Goal: Information Seeking & Learning: Learn about a topic

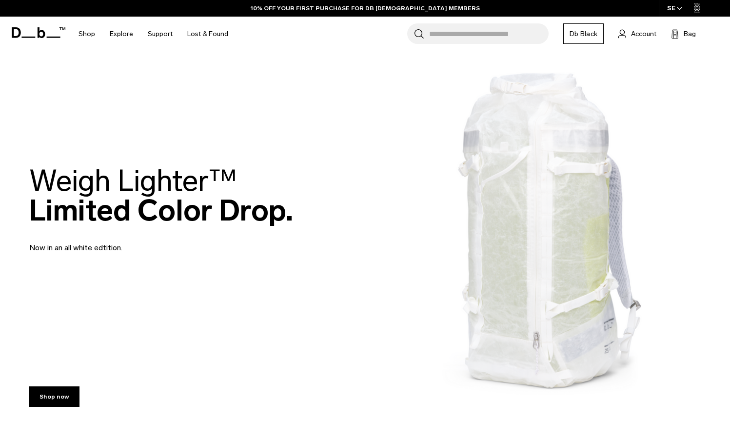
scroll to position [16, 0]
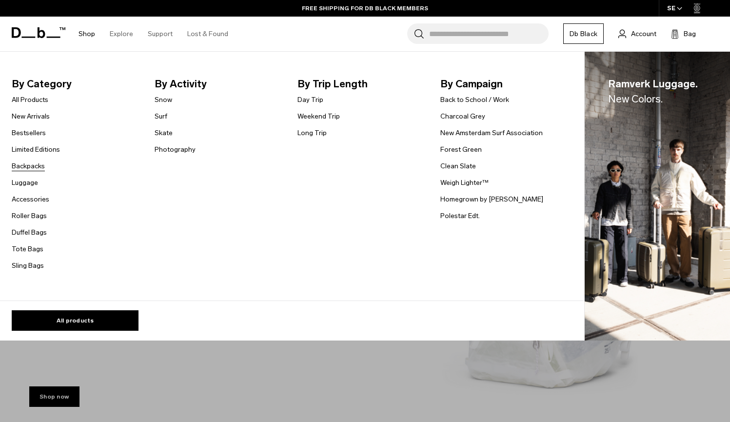
click at [14, 169] on link "Backpacks" at bounding box center [28, 166] width 33 height 10
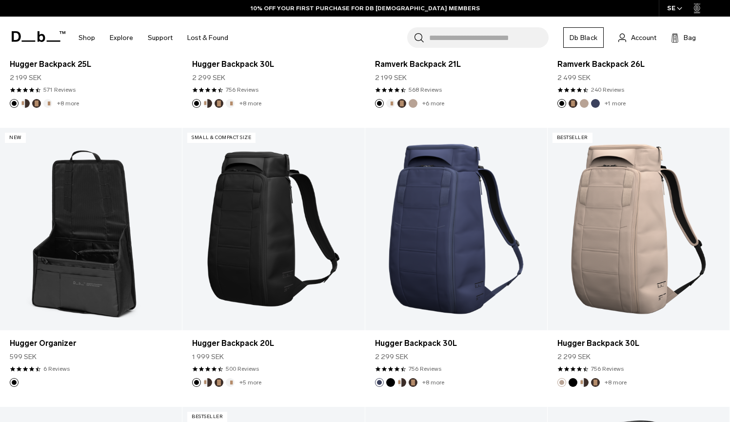
scroll to position [398, 0]
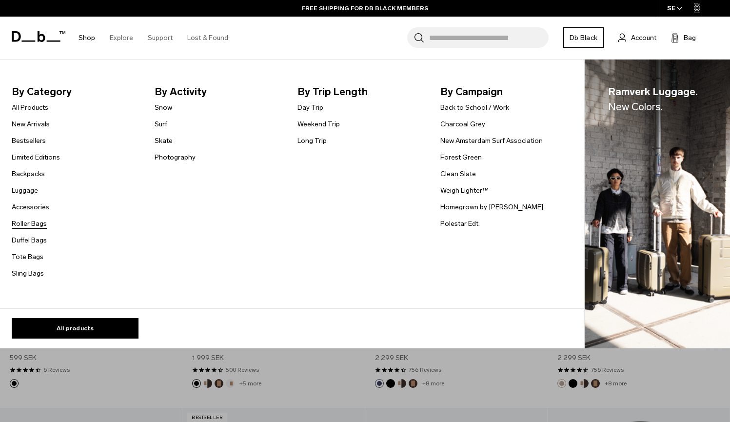
click at [20, 226] on link "Roller Bags" at bounding box center [29, 224] width 35 height 10
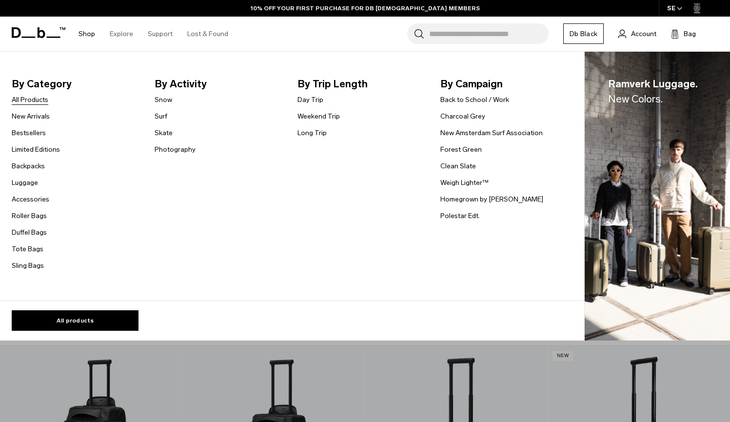
click at [32, 99] on link "All Products" at bounding box center [30, 100] width 37 height 10
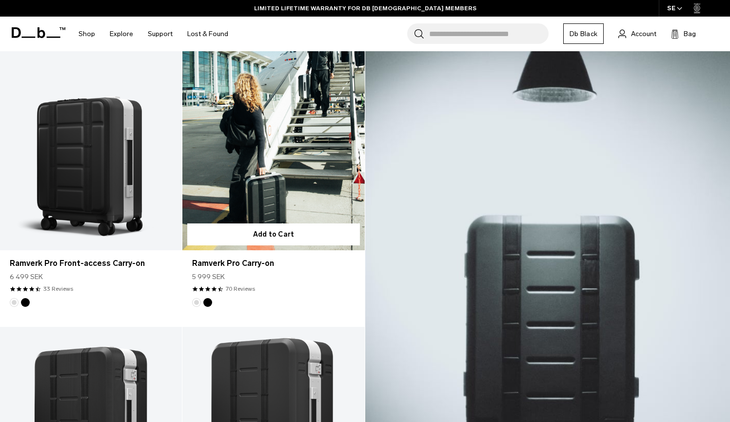
scroll to position [202, 0]
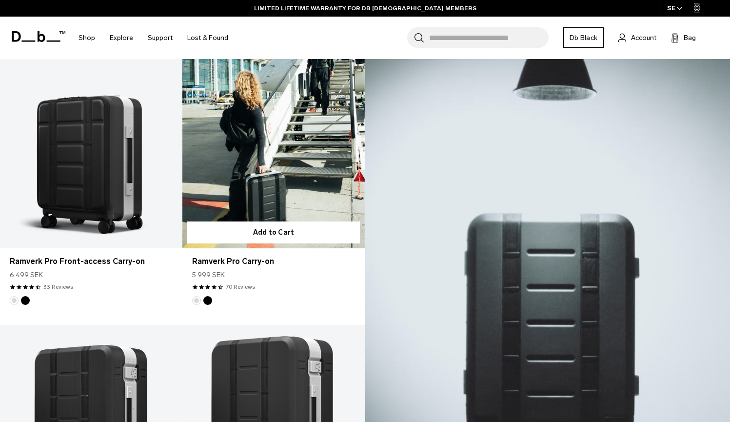
click at [239, 164] on link "Ramverk Pro Carry-on" at bounding box center [273, 147] width 182 height 202
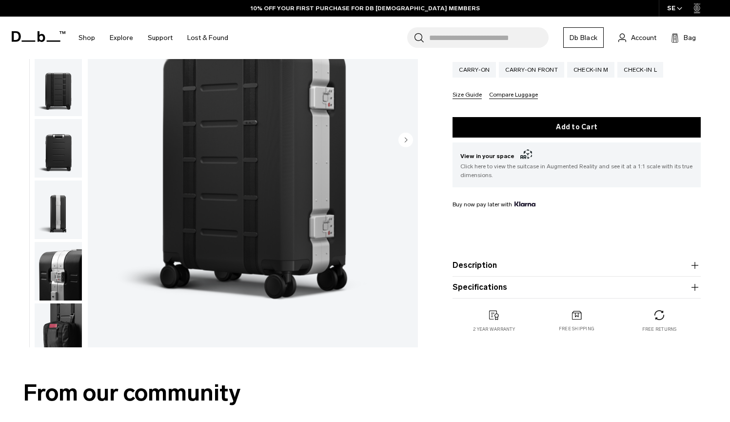
scroll to position [208, 0]
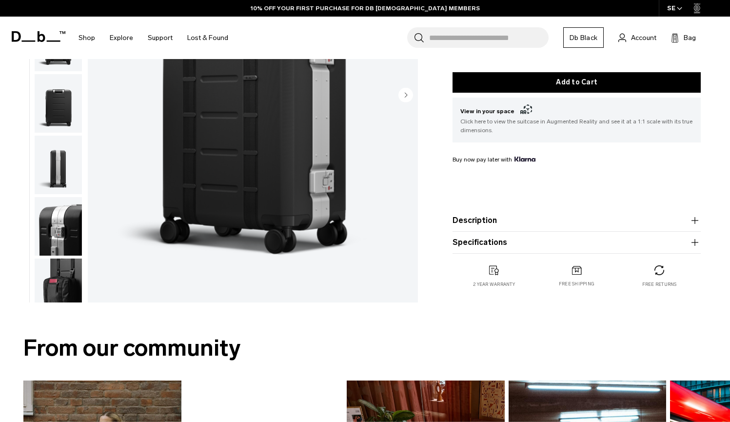
click at [489, 223] on button "Description" at bounding box center [577, 221] width 248 height 12
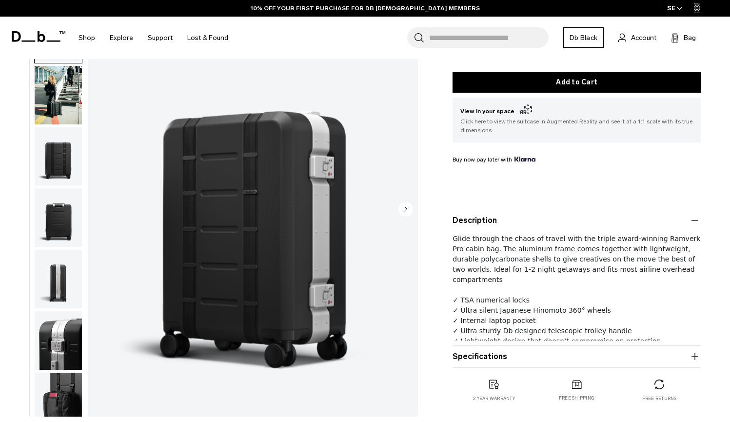
click at [489, 223] on button "Description" at bounding box center [577, 221] width 248 height 12
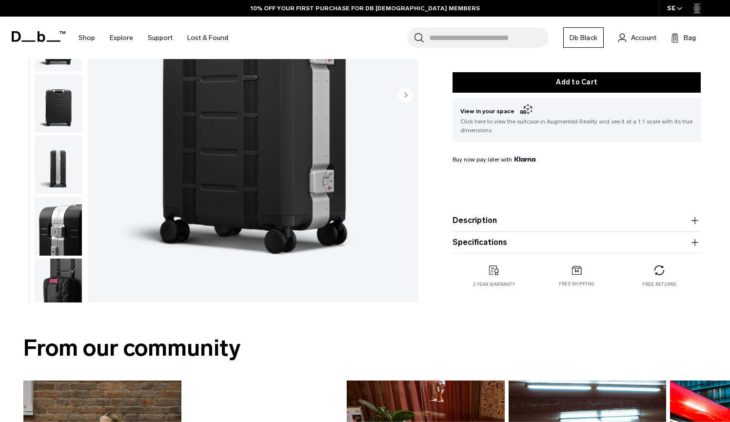
click at [487, 257] on div "Ramverk Pro Carry-on 5 999 SEK 4.6 star rating 70 Reviews Ramverk Pro Aluminium…" at bounding box center [576, 83] width 307 height 450
click at [488, 243] on button "Specifications" at bounding box center [577, 243] width 248 height 12
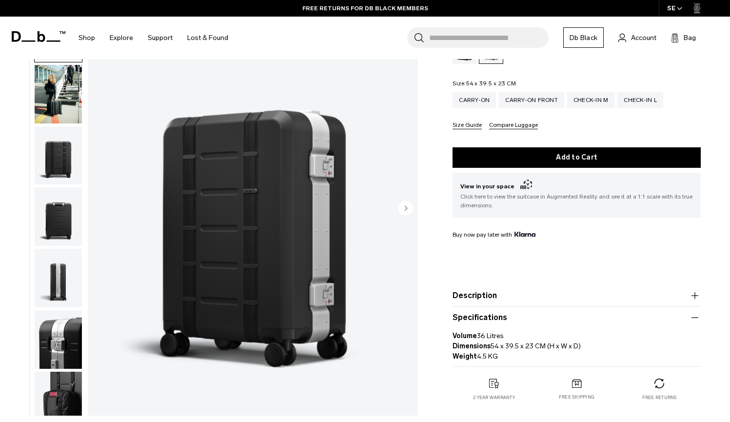
scroll to position [135, 0]
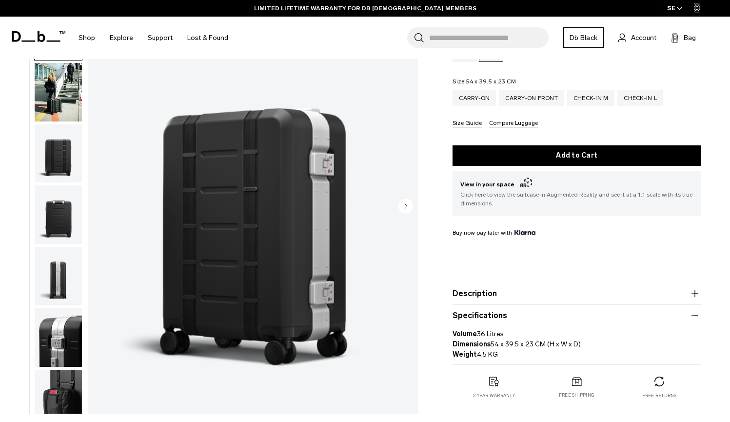
click at [54, 82] on img "button" at bounding box center [58, 92] width 47 height 59
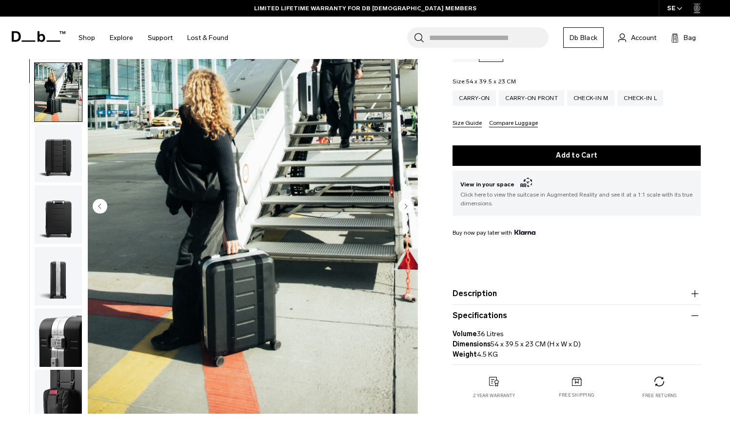
scroll to position [62, 0]
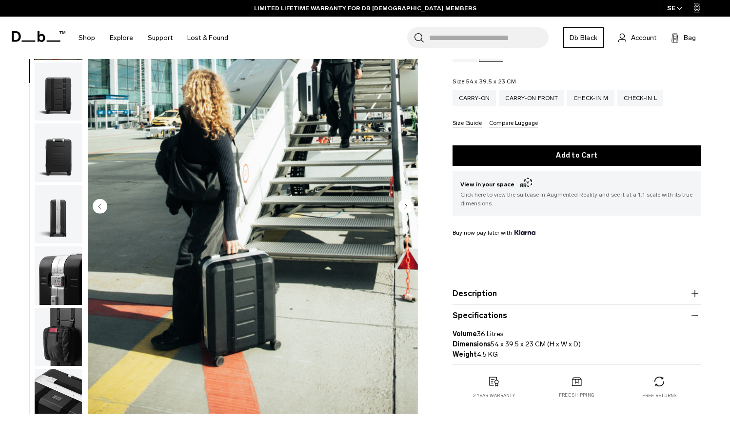
click at [55, 132] on img "button" at bounding box center [58, 152] width 47 height 59
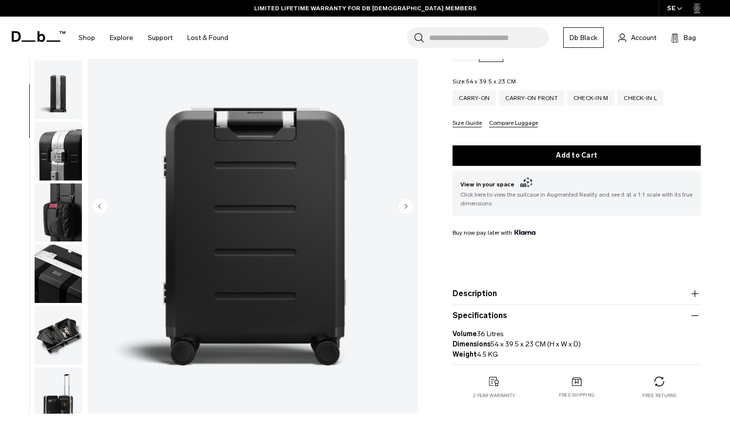
click at [55, 132] on img "button" at bounding box center [58, 151] width 47 height 59
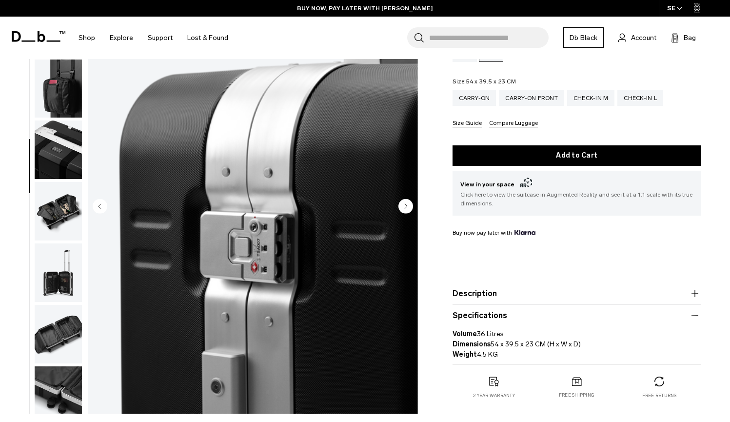
click at [55, 132] on img "button" at bounding box center [58, 149] width 47 height 59
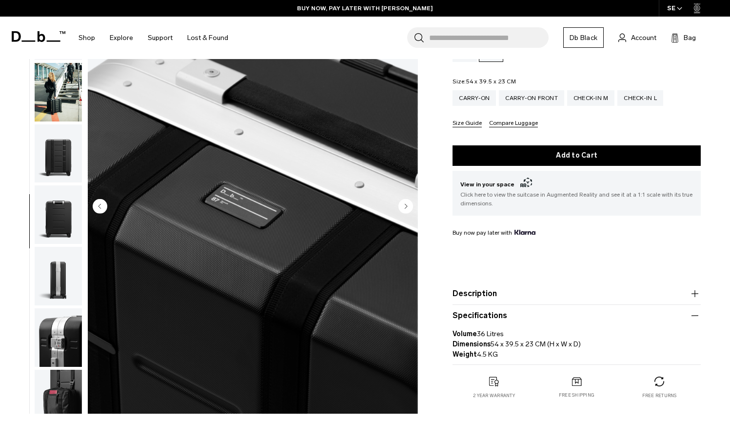
scroll to position [0, 0]
click at [60, 103] on img "button" at bounding box center [58, 92] width 47 height 59
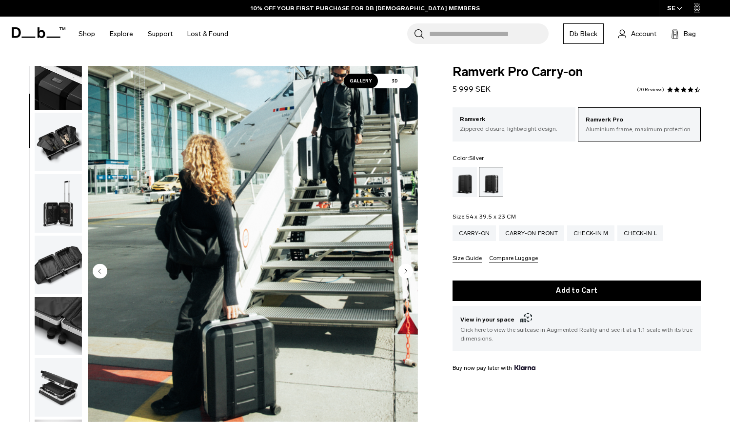
scroll to position [455, 0]
click at [63, 178] on img "button" at bounding box center [58, 203] width 47 height 59
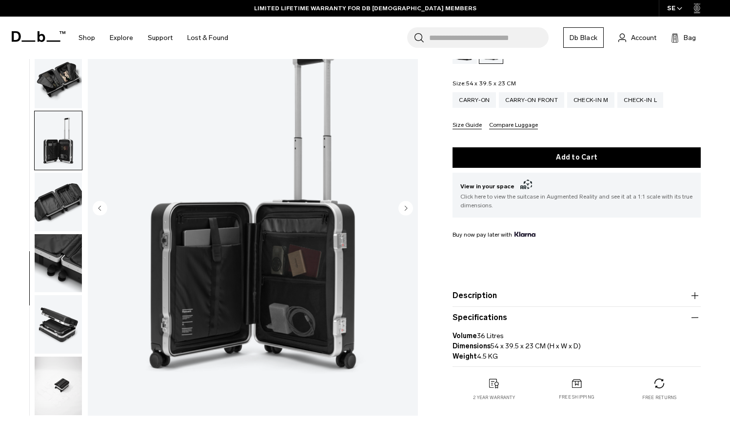
scroll to position [249, 0]
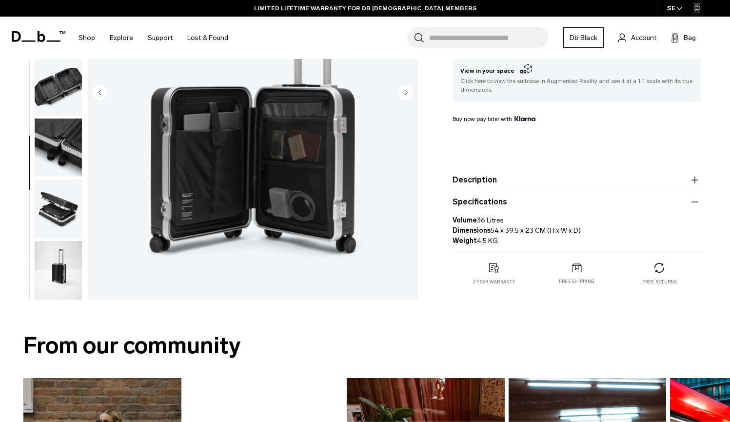
click at [61, 272] on img "button" at bounding box center [58, 270] width 47 height 59
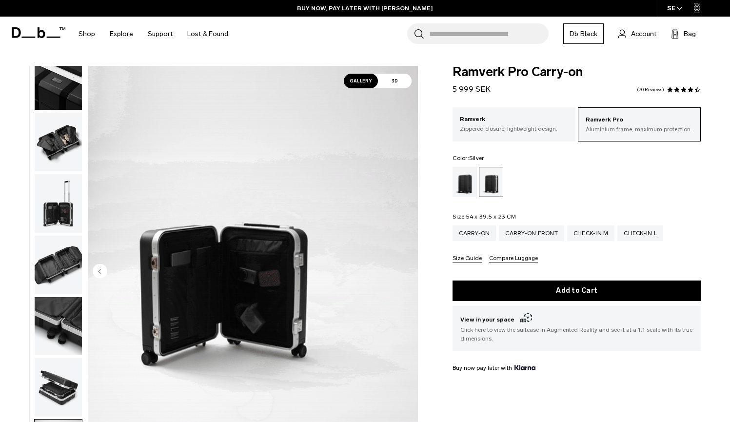
scroll to position [0, 0]
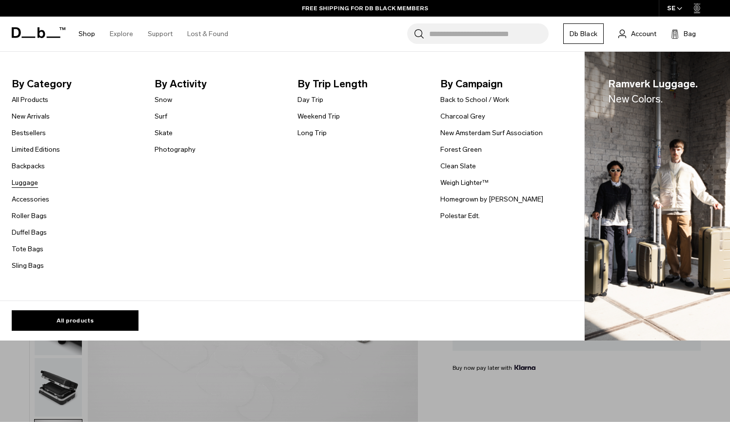
click at [24, 184] on link "Luggage" at bounding box center [25, 183] width 26 height 10
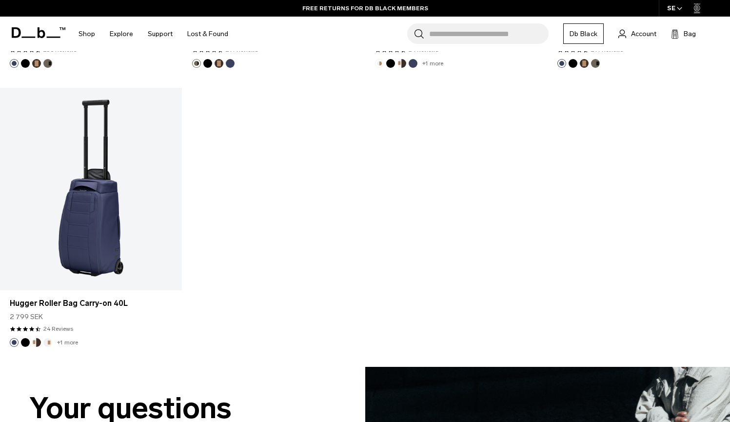
scroll to position [3558, 0]
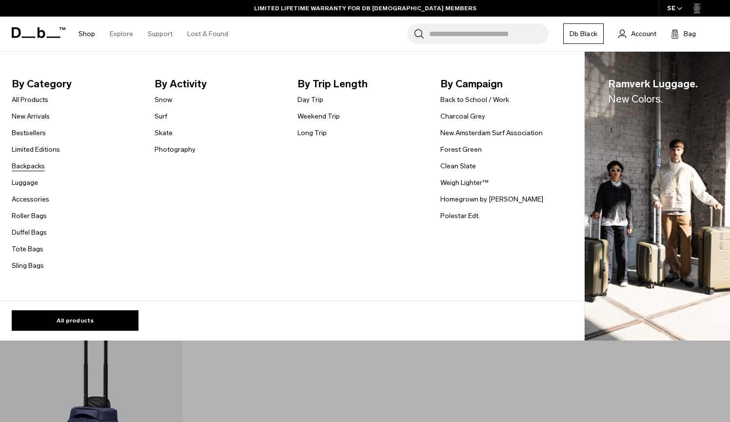
click at [26, 166] on link "Backpacks" at bounding box center [28, 166] width 33 height 10
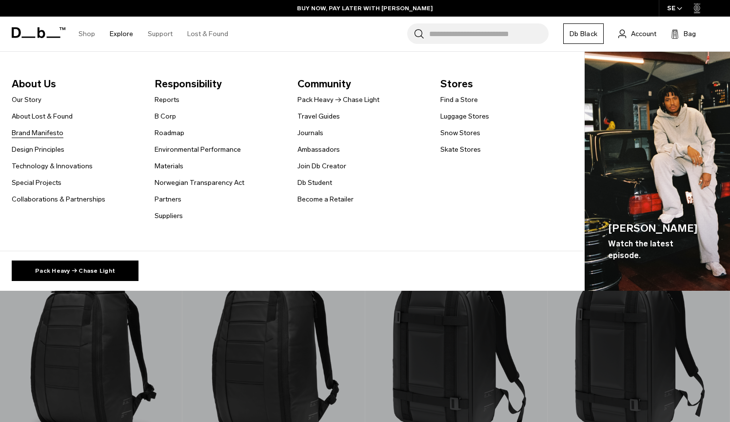
click at [33, 131] on link "Brand Manifesto" at bounding box center [38, 133] width 52 height 10
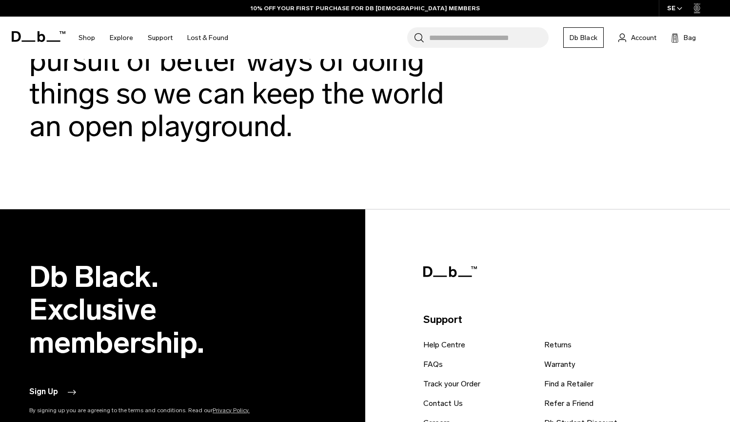
scroll to position [2319, 0]
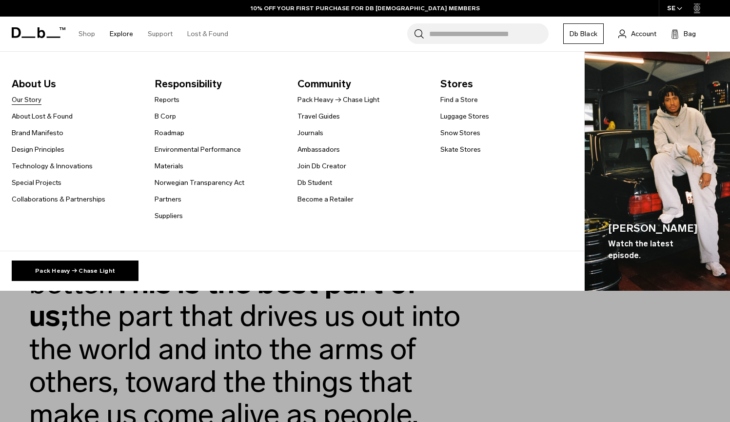
click at [29, 101] on link "Our Story" at bounding box center [27, 100] width 30 height 10
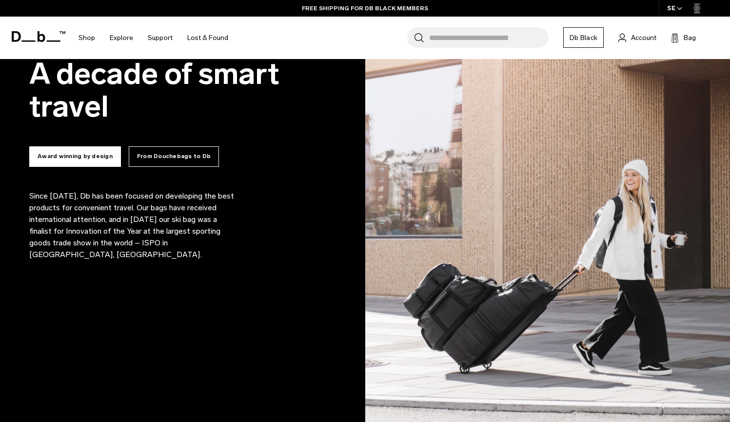
scroll to position [591, 0]
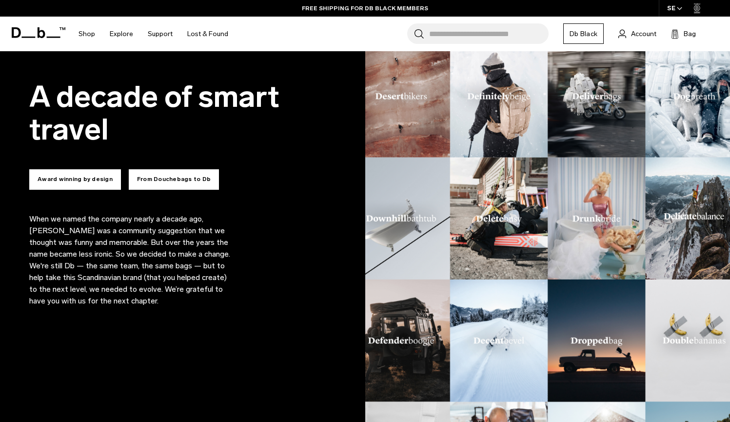
click at [65, 176] on button "Award winning by design" at bounding box center [75, 179] width 92 height 20
click at [68, 179] on button "Award winning by design" at bounding box center [75, 179] width 92 height 20
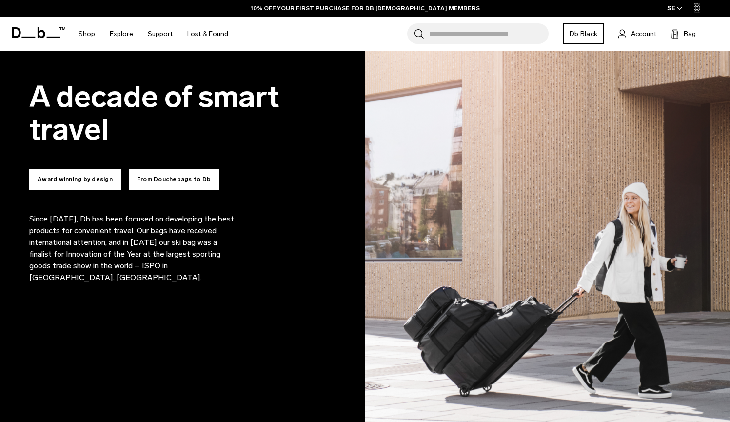
click at [161, 179] on button "From Douchebags to Db" at bounding box center [174, 179] width 90 height 20
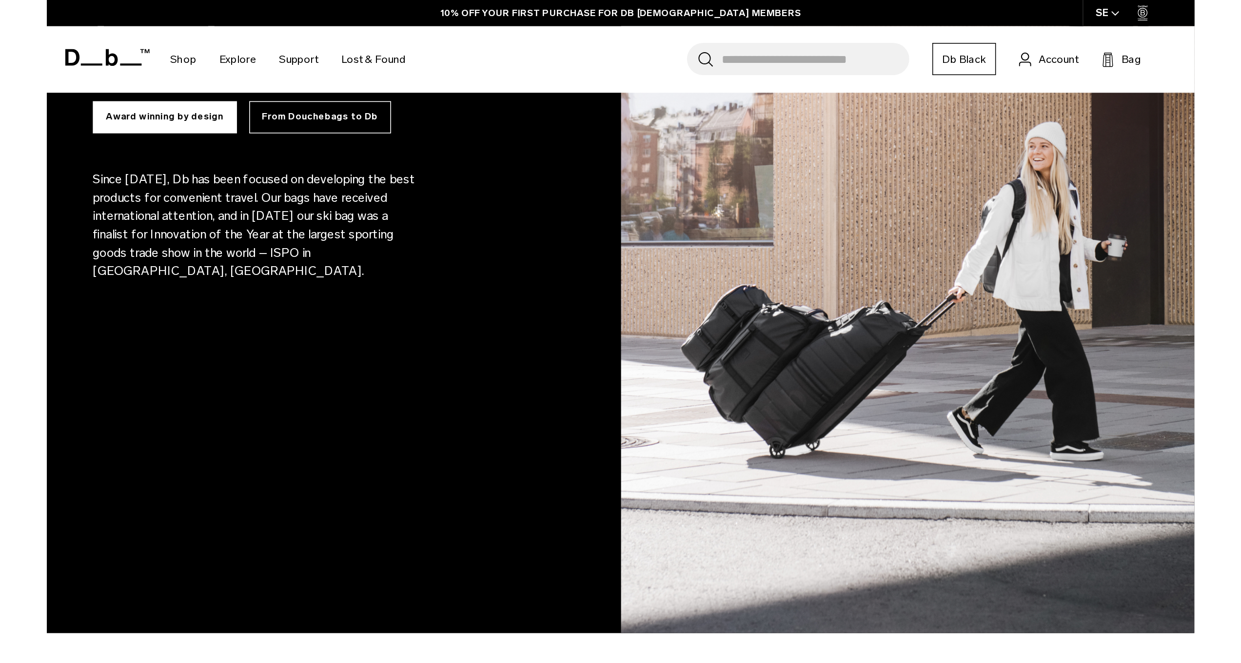
scroll to position [655, 0]
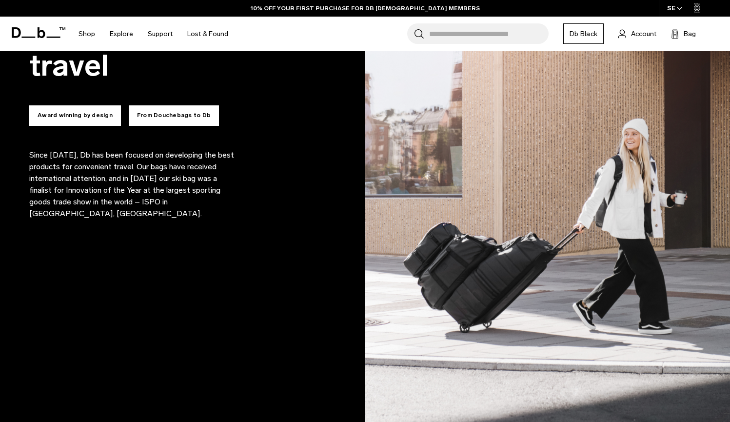
click at [175, 115] on button "From Douchebags to Db" at bounding box center [174, 115] width 90 height 20
